Goal: Task Accomplishment & Management: Manage account settings

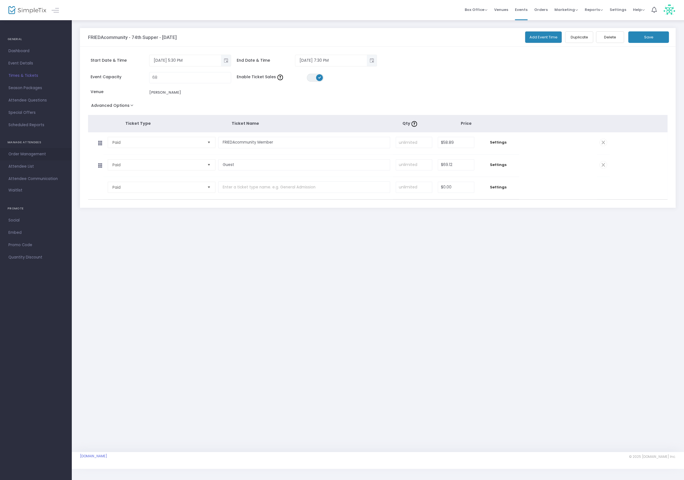
click at [35, 154] on span "Order Management" at bounding box center [35, 154] width 55 height 7
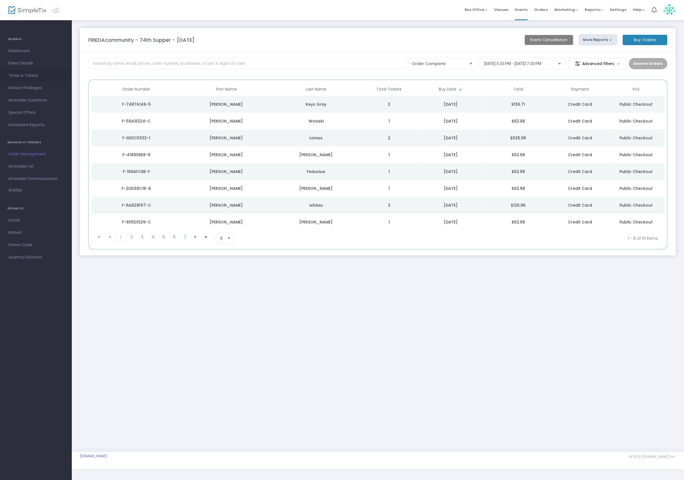
click at [25, 75] on span "Times & Tickets" at bounding box center [35, 75] width 55 height 7
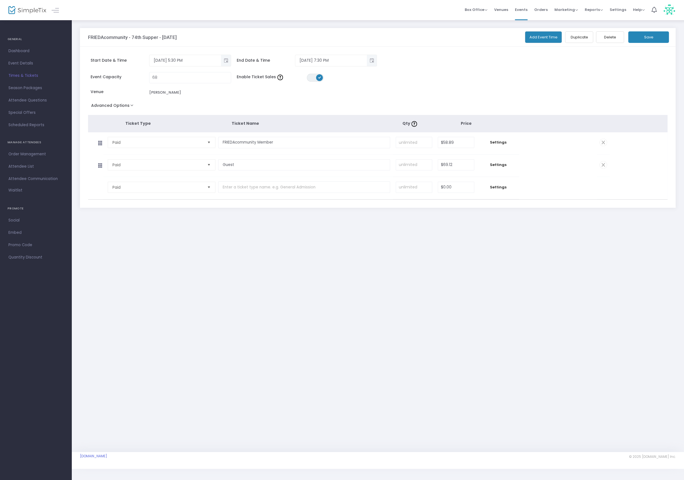
click at [24, 9] on img at bounding box center [27, 10] width 38 height 8
